Goal: Complete application form

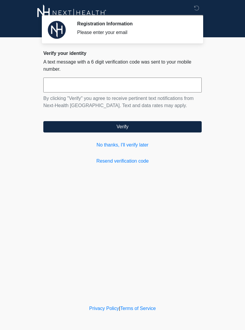
click at [77, 87] on input "text" at bounding box center [122, 85] width 158 height 15
type input "******"
click at [147, 128] on button "Verify" at bounding box center [122, 126] width 158 height 11
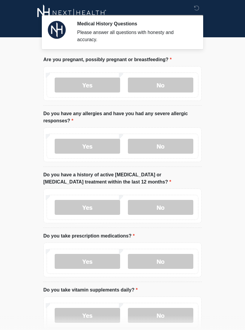
click at [170, 87] on label "No" at bounding box center [160, 85] width 65 height 15
click at [177, 150] on label "No" at bounding box center [160, 146] width 65 height 15
click at [179, 207] on label "No" at bounding box center [160, 207] width 65 height 15
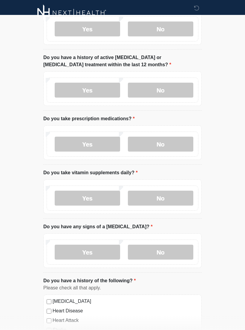
scroll to position [117, 0]
click at [171, 145] on label "No" at bounding box center [160, 144] width 65 height 15
click at [95, 200] on label "Yes" at bounding box center [87, 197] width 65 height 15
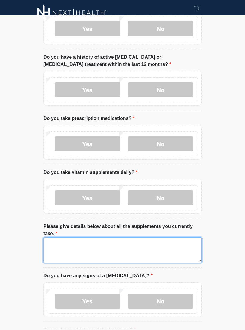
click at [66, 250] on textarea "Please give details below about all the supplements you currently take." at bounding box center [122, 250] width 158 height 26
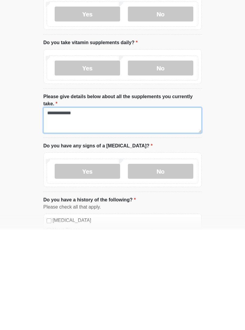
type textarea "**********"
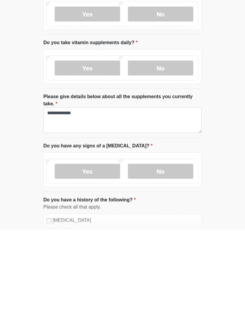
click at [170, 265] on label "No" at bounding box center [160, 272] width 65 height 15
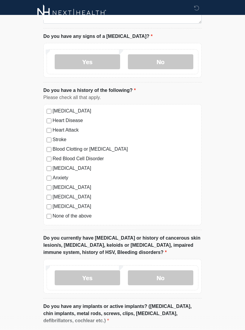
scroll to position [358, 0]
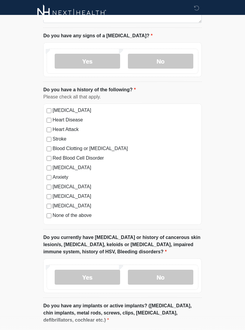
click at [177, 280] on label "No" at bounding box center [160, 277] width 65 height 15
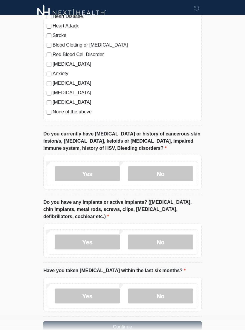
scroll to position [485, 0]
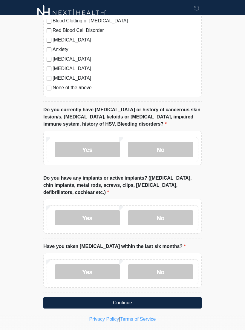
click at [93, 217] on label "Yes" at bounding box center [87, 217] width 65 height 15
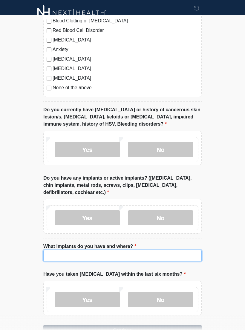
click at [72, 256] on input "What implants do you have and where?" at bounding box center [122, 255] width 158 height 11
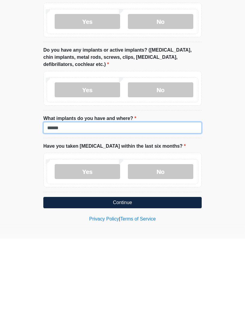
type input "******"
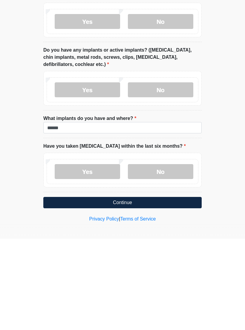
click at [168, 256] on label "No" at bounding box center [160, 263] width 65 height 15
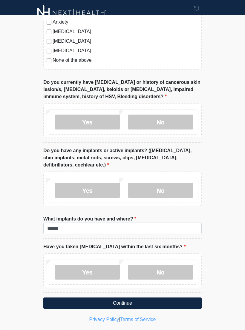
click at [147, 303] on button "Continue" at bounding box center [122, 303] width 158 height 11
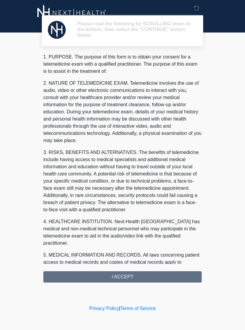
scroll to position [0, 0]
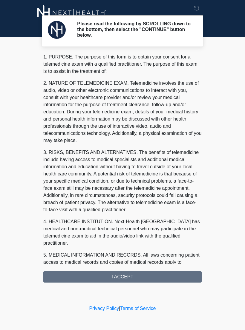
click at [155, 275] on div "1. PURPOSE. The purpose of this form is to obtain your consent for a telemedici…" at bounding box center [122, 167] width 158 height 229
click at [126, 276] on div "1. PURPOSE. The purpose of this form is to obtain your consent for a telemedici…" at bounding box center [122, 167] width 158 height 229
click at [124, 279] on div "1. PURPOSE. The purpose of this form is to obtain your consent for a telemedici…" at bounding box center [122, 167] width 158 height 229
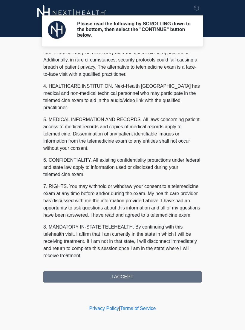
scroll to position [143, 0]
click at [122, 279] on button "I ACCEPT" at bounding box center [122, 276] width 158 height 11
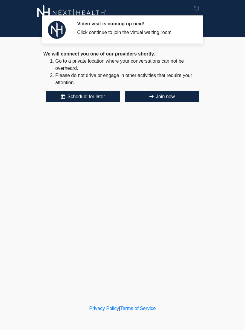
click at [176, 96] on button "Join now" at bounding box center [162, 96] width 74 height 11
